Goal: Task Accomplishment & Management: Use online tool/utility

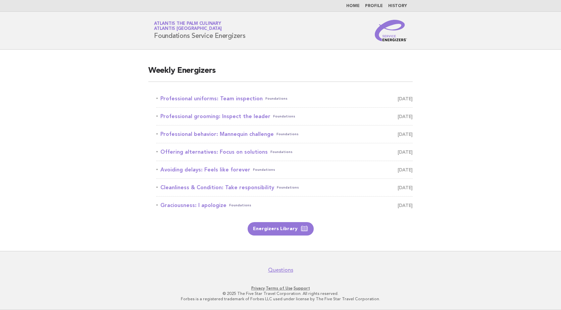
click at [239, 99] on link "Professional uniforms: Team inspection Foundations September 3" at bounding box center [284, 98] width 256 height 9
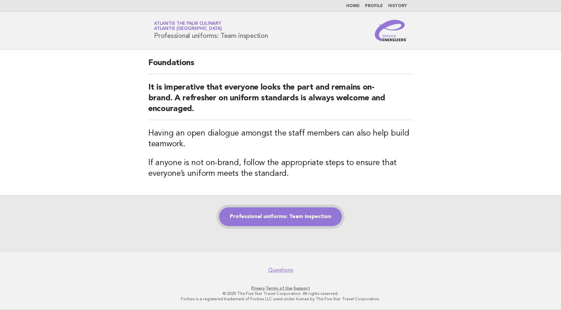
click at [283, 222] on link "Professional uniforms: Team inspection" at bounding box center [280, 216] width 123 height 19
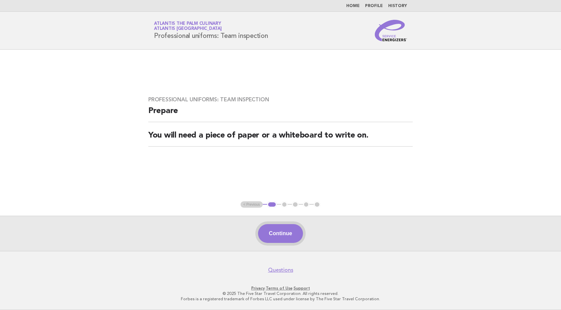
click at [294, 234] on button "Continue" at bounding box center [280, 233] width 45 height 19
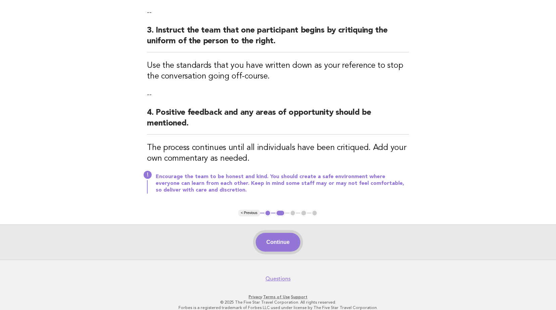
click at [289, 241] on button "Continue" at bounding box center [278, 242] width 45 height 19
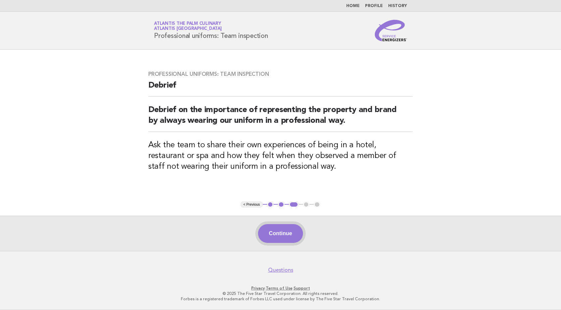
click at [286, 232] on button "Continue" at bounding box center [280, 233] width 45 height 19
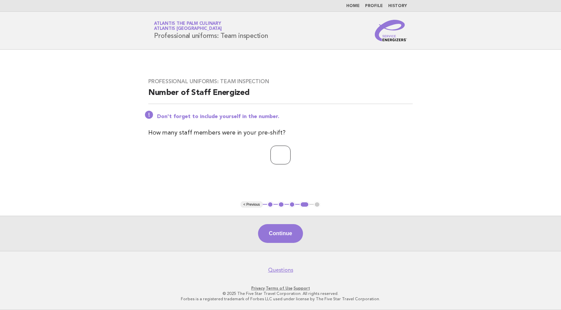
type input "*"
click at [291, 153] on input "*" at bounding box center [281, 155] width 20 height 19
click at [275, 156] on input "*" at bounding box center [281, 155] width 20 height 19
type input "*"
click at [289, 231] on button "Continue" at bounding box center [280, 233] width 45 height 19
